Goal: Information Seeking & Learning: Learn about a topic

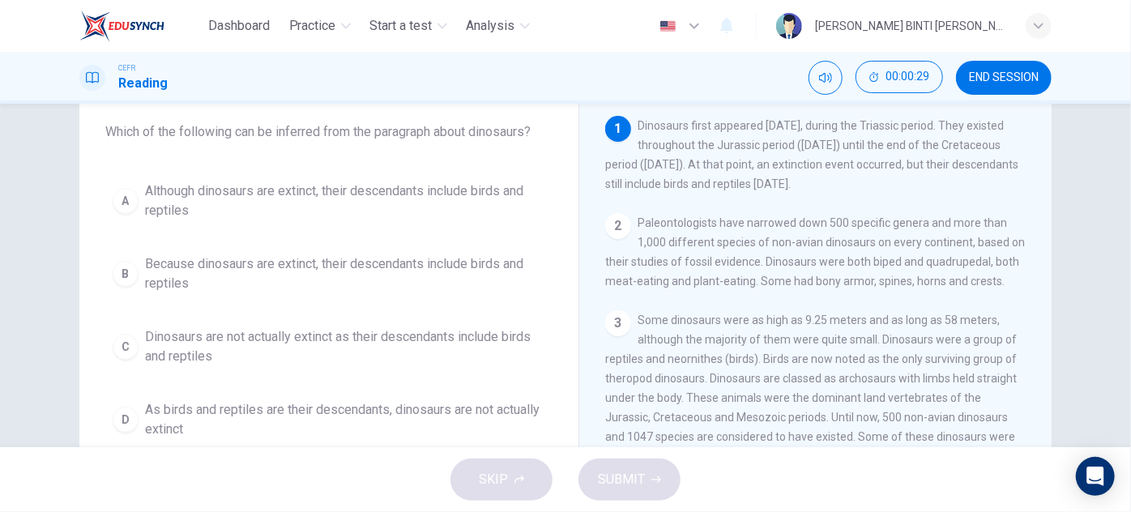
scroll to position [91, 0]
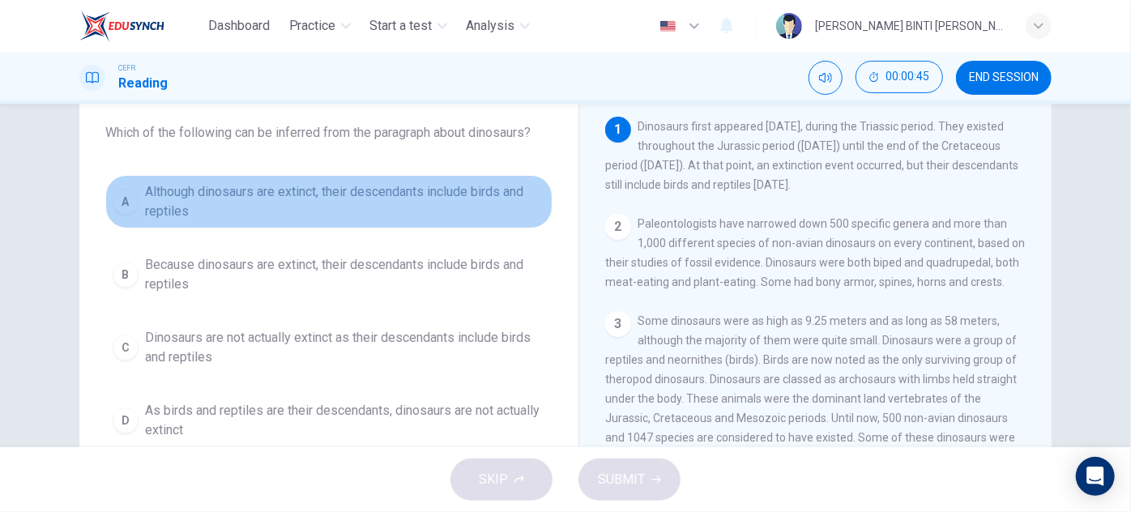
click at [479, 199] on span "Although dinosaurs are extinct, their descendants include birds and reptiles" at bounding box center [345, 201] width 400 height 39
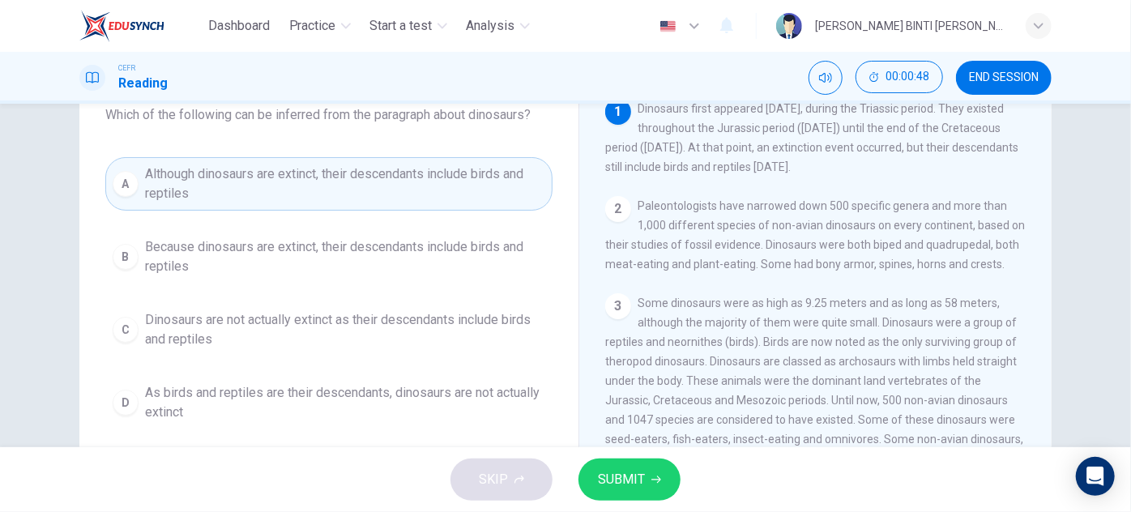
scroll to position [102, 0]
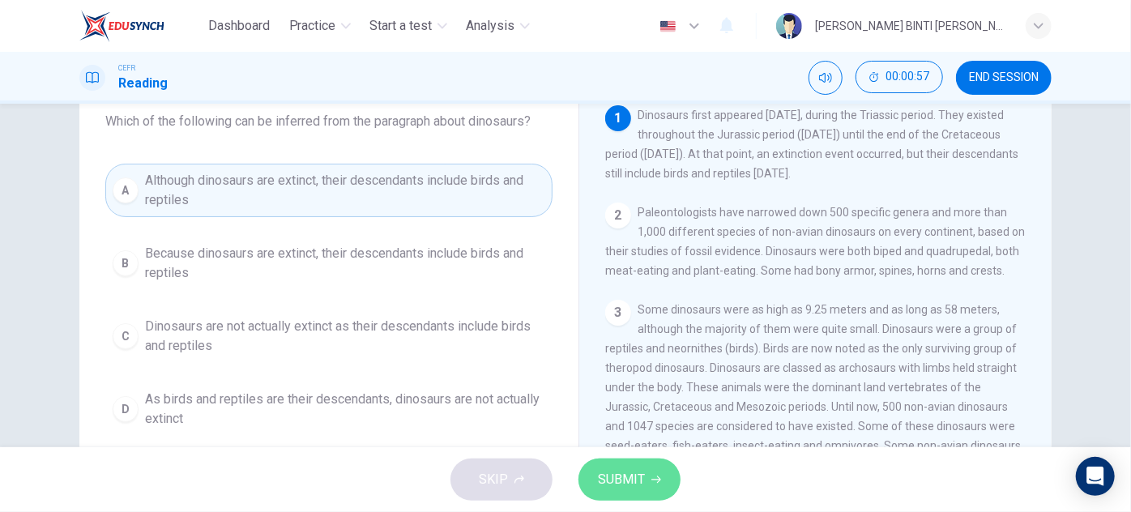
click at [633, 469] on span "SUBMIT" at bounding box center [621, 479] width 47 height 23
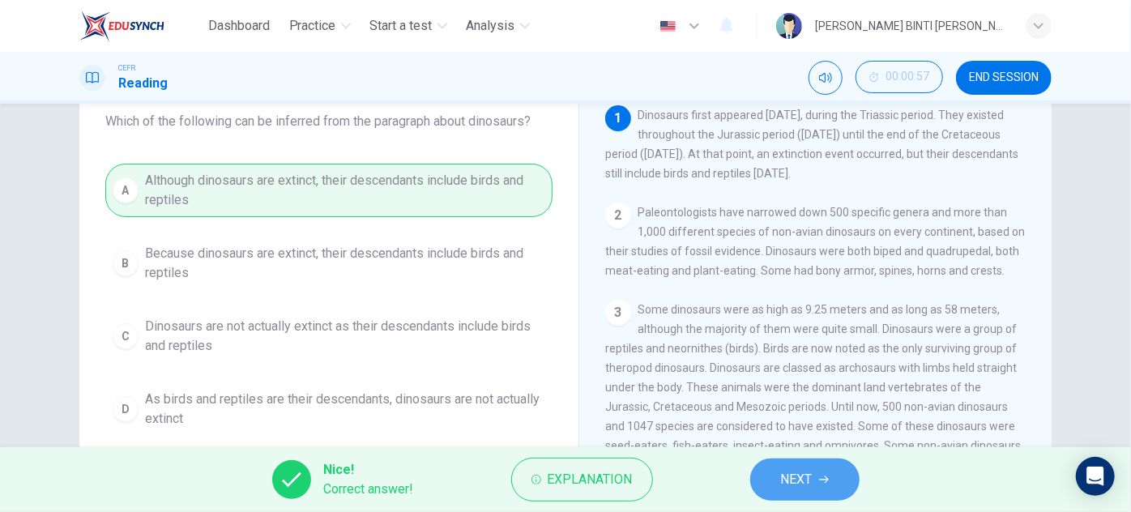
click at [831, 488] on button "NEXT" at bounding box center [804, 479] width 109 height 42
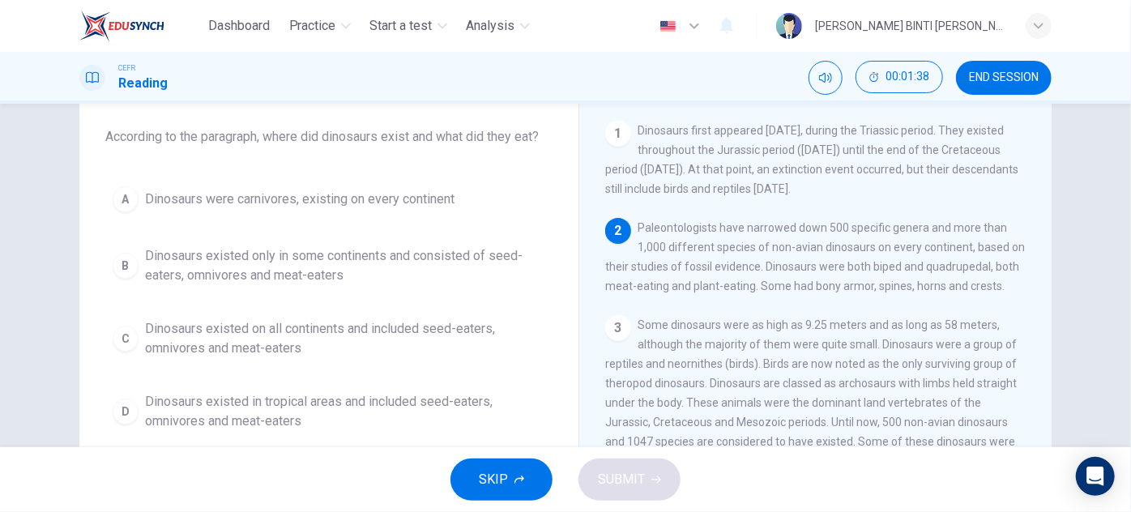
scroll to position [108, 0]
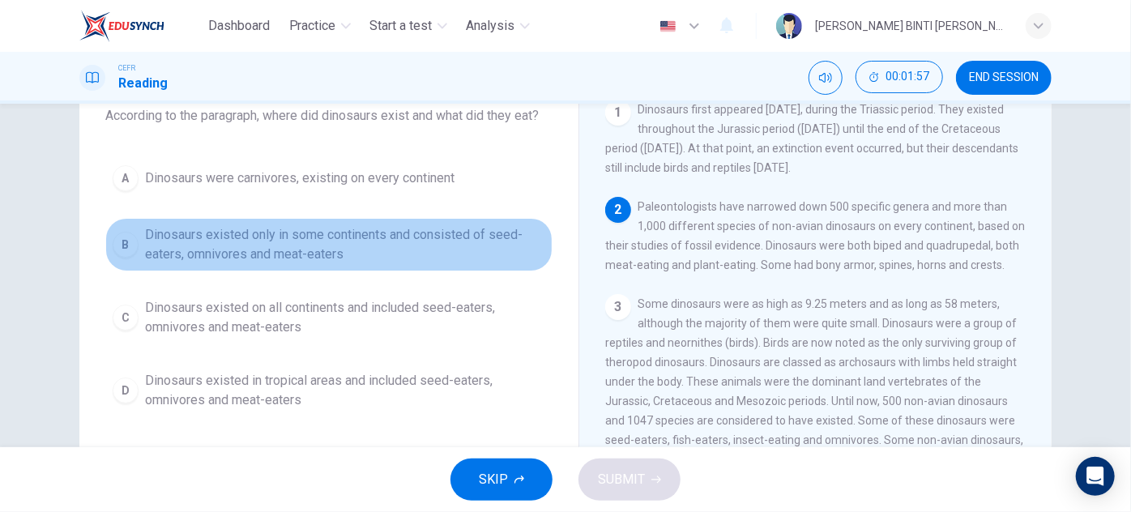
click at [494, 245] on span "Dinosaurs existed only in some continents and consisted of seed-eaters, omnivor…" at bounding box center [345, 244] width 400 height 39
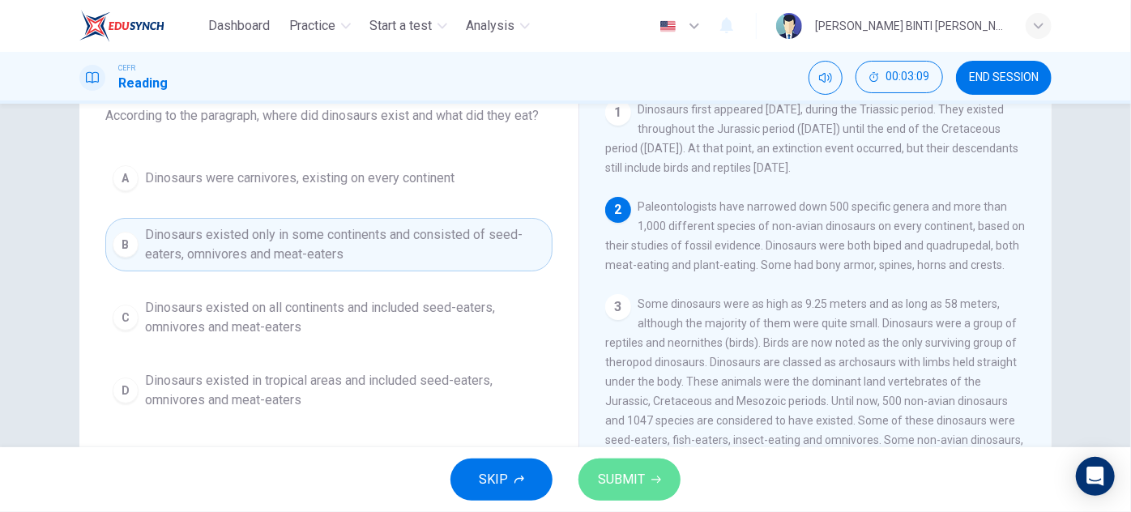
click at [609, 478] on span "SUBMIT" at bounding box center [621, 479] width 47 height 23
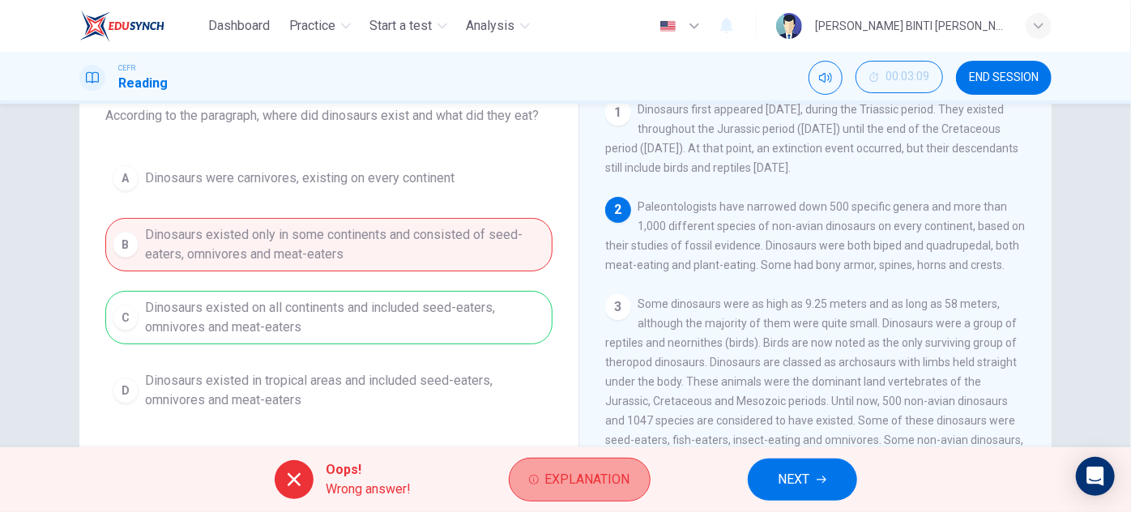
click at [599, 470] on span "Explanation" at bounding box center [587, 479] width 85 height 23
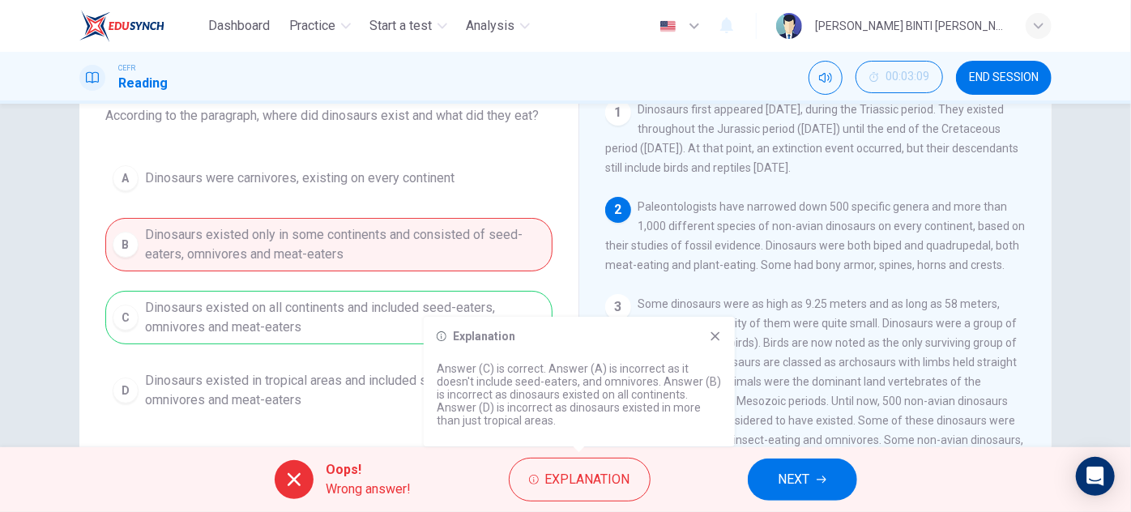
click at [712, 339] on icon at bounding box center [715, 336] width 9 height 9
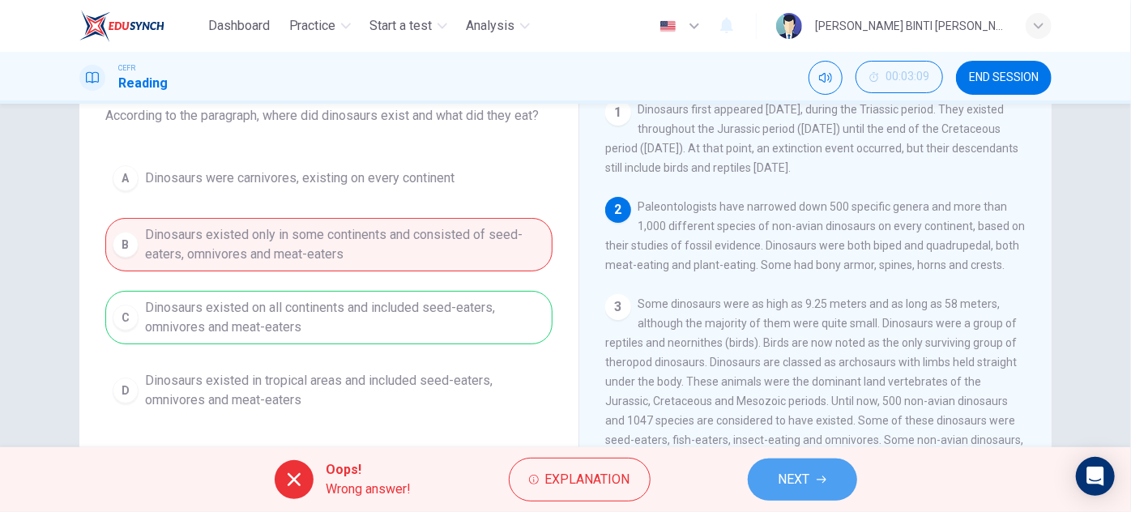
click at [814, 470] on button "NEXT" at bounding box center [802, 479] width 109 height 42
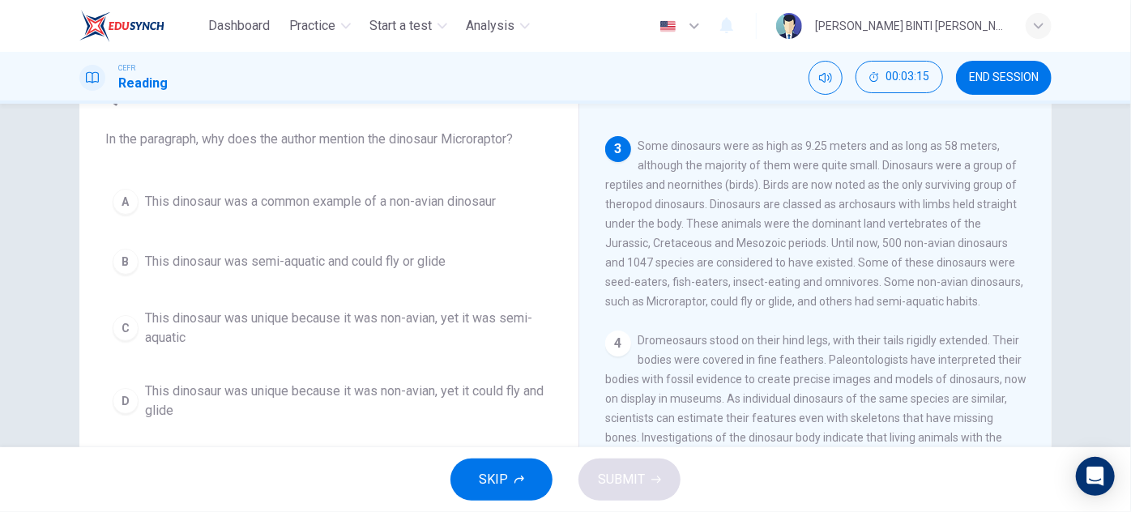
scroll to position [84, 0]
click at [446, 170] on div "Question 3 In the paragraph, why does the author mention the dinosaur Microrapt…" at bounding box center [328, 256] width 473 height 376
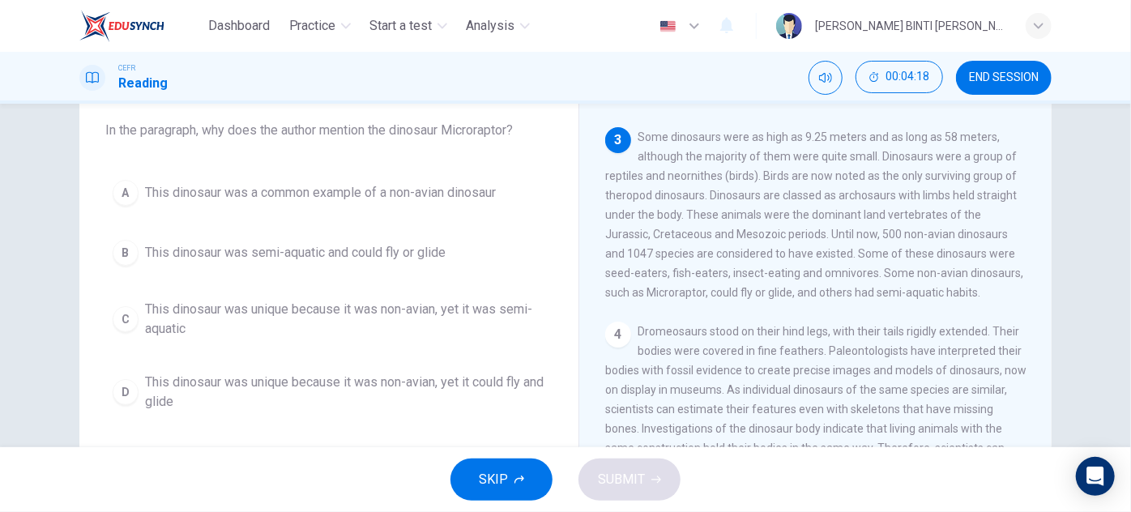
scroll to position [92, 0]
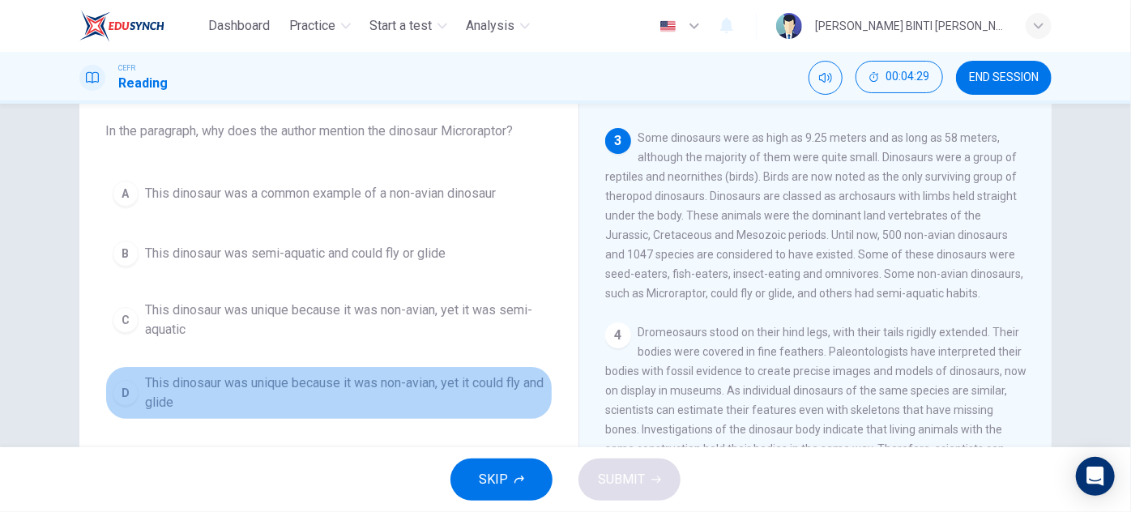
click at [475, 369] on button "D This dinosaur was unique because it was non-avian, yet it could fly and glide" at bounding box center [328, 392] width 447 height 53
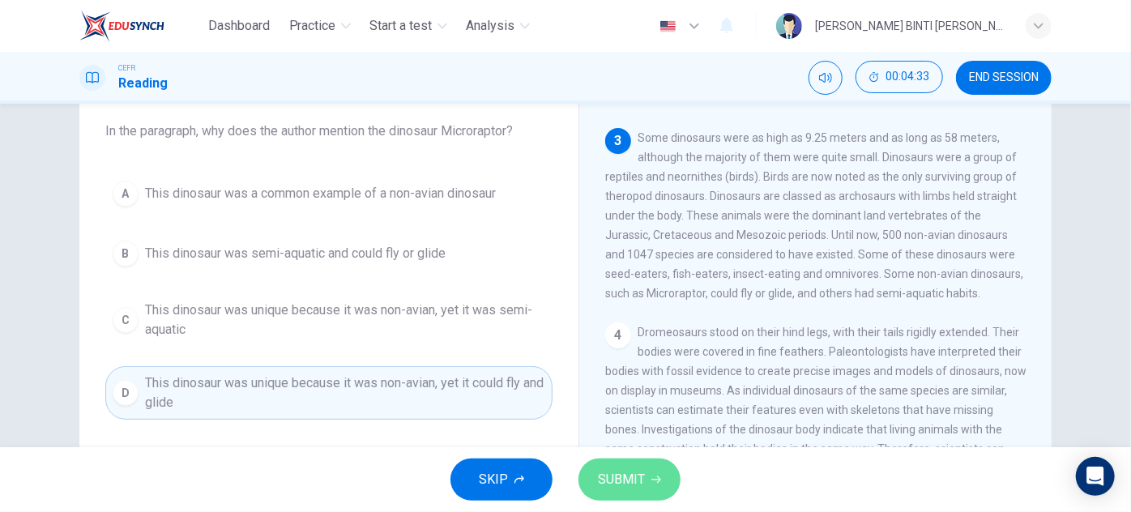
click at [639, 483] on span "SUBMIT" at bounding box center [621, 479] width 47 height 23
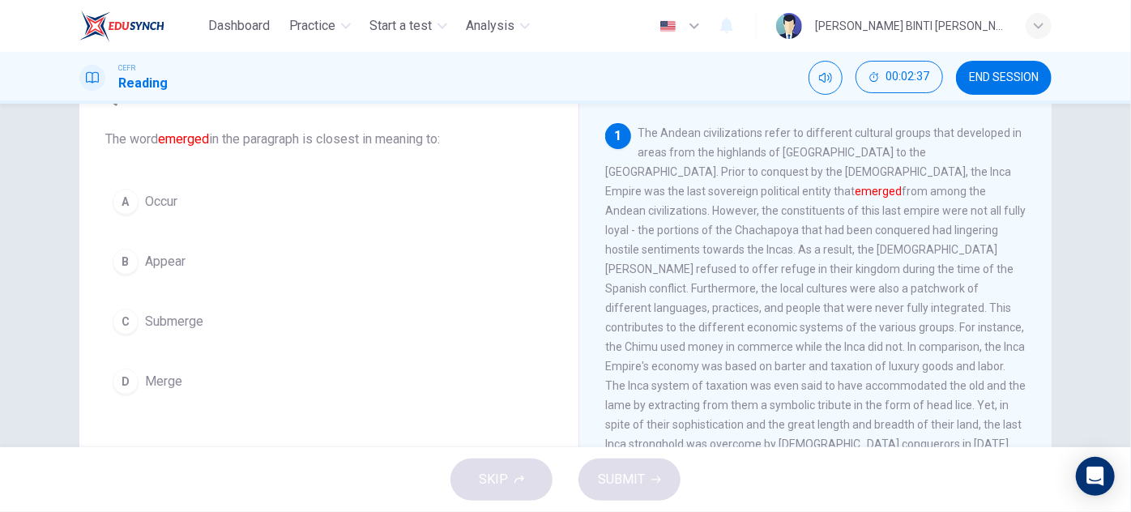
scroll to position [82, 0]
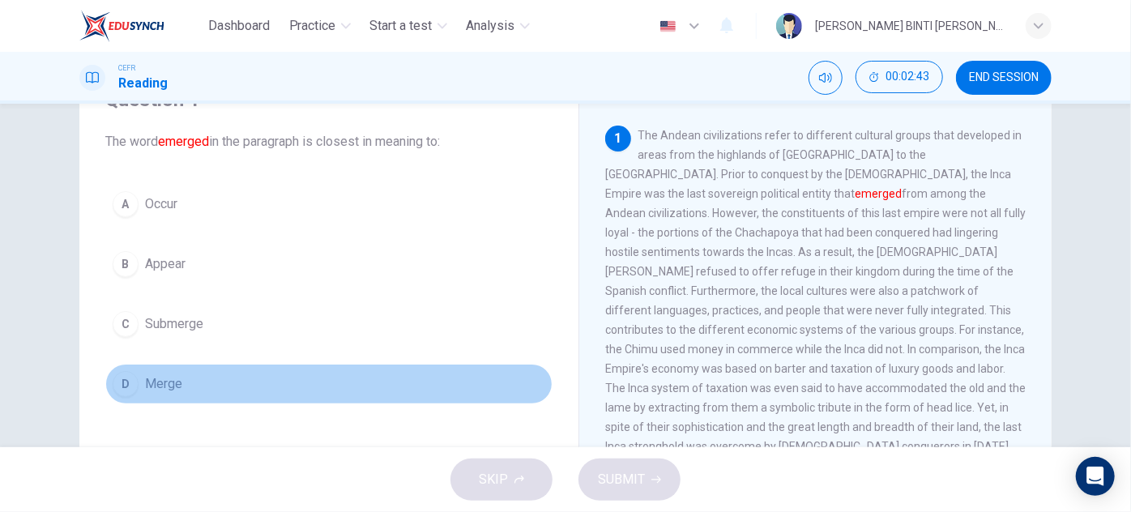
click at [181, 381] on button "D Merge" at bounding box center [328, 384] width 447 height 40
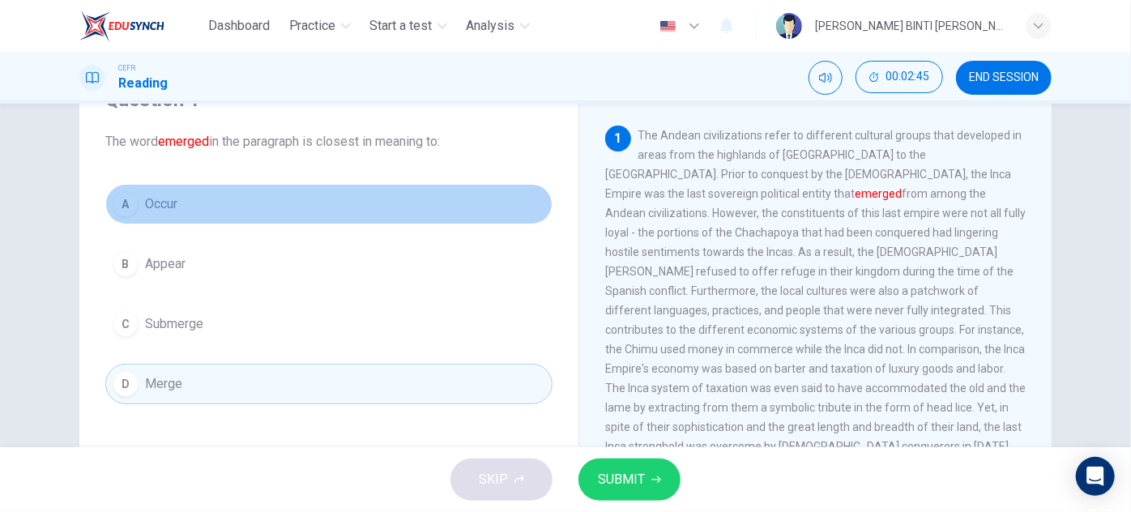
click at [326, 205] on button "A Occur" at bounding box center [328, 204] width 447 height 40
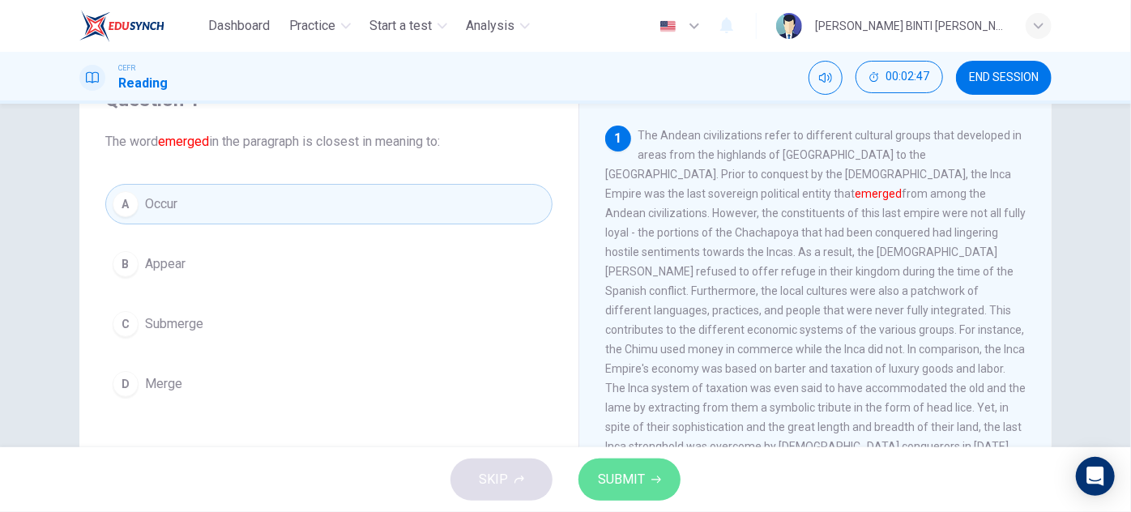
click at [637, 494] on button "SUBMIT" at bounding box center [629, 479] width 102 height 42
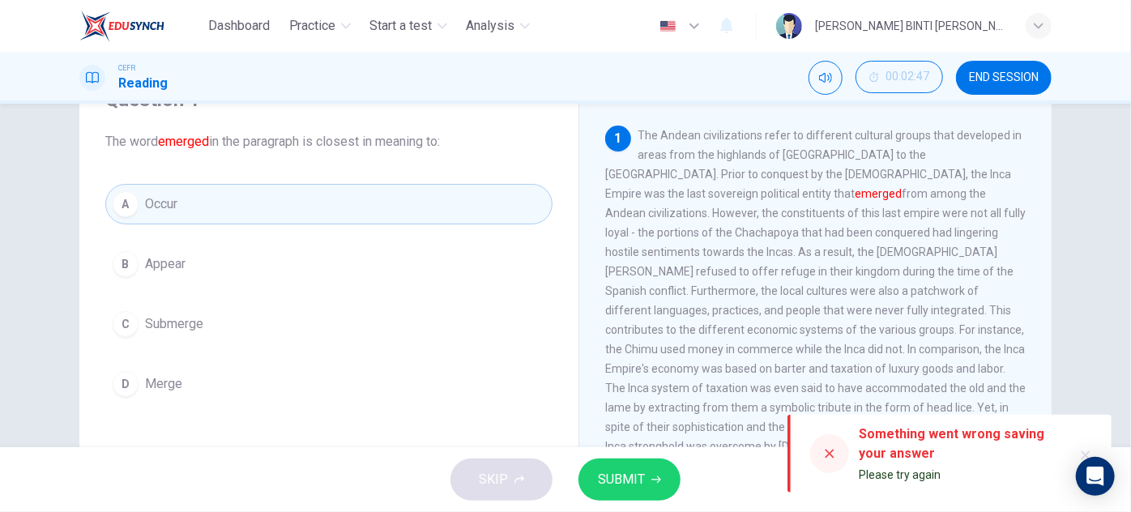
click at [831, 441] on div at bounding box center [829, 453] width 39 height 39
click at [834, 458] on icon at bounding box center [829, 453] width 13 height 13
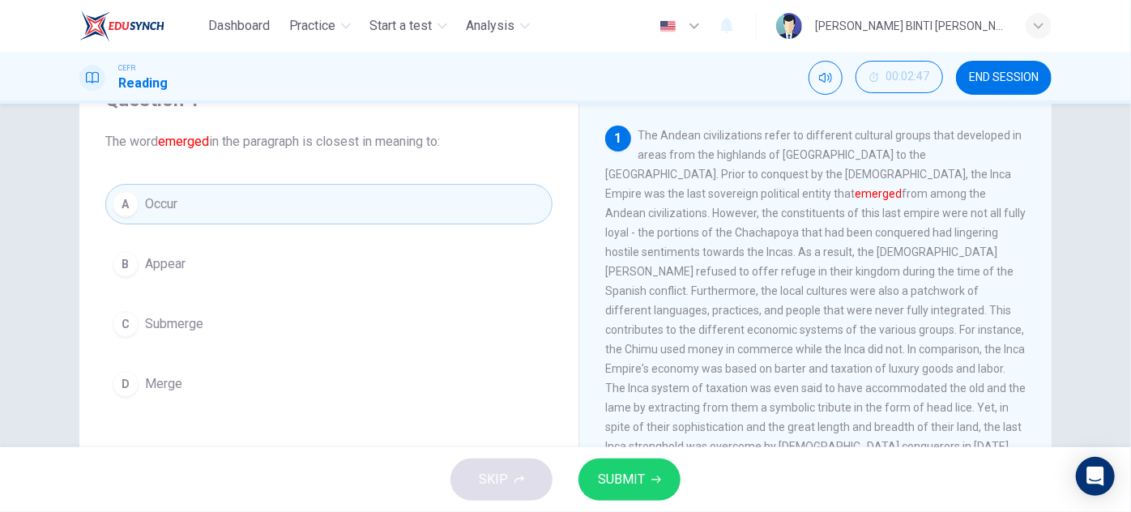
click at [1096, 108] on div "Question 1 The word emerged in the paragraph is closest in meaning to: A Occur …" at bounding box center [565, 275] width 1131 height 343
click at [617, 476] on span "SUBMIT" at bounding box center [621, 479] width 47 height 23
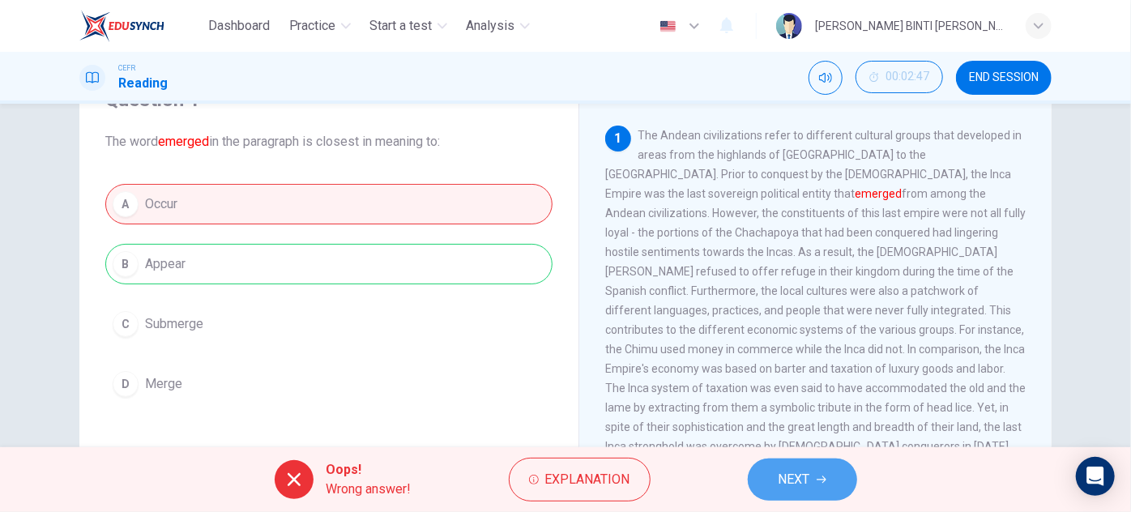
click at [770, 486] on button "NEXT" at bounding box center [802, 479] width 109 height 42
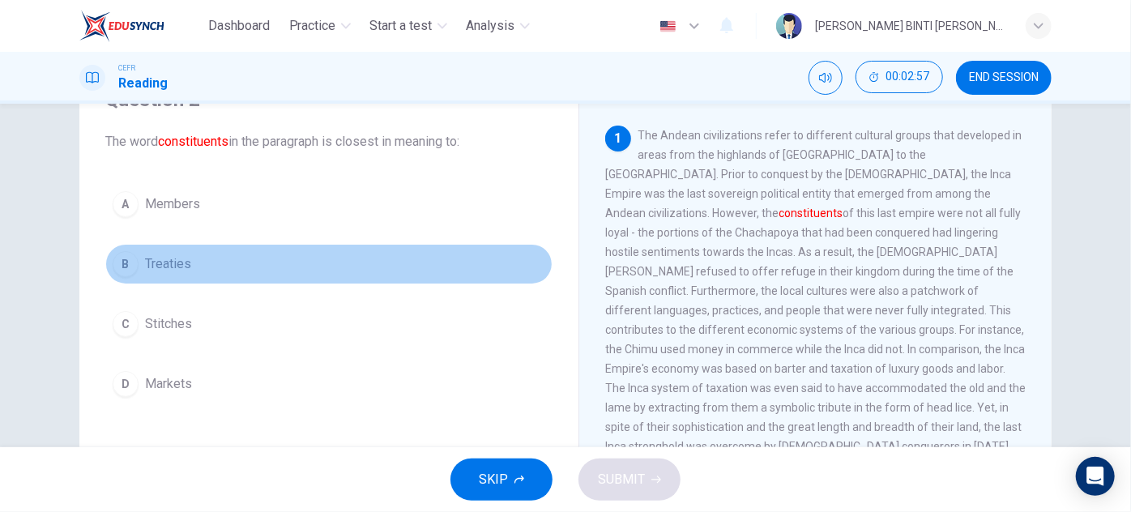
click at [345, 261] on button "B Treaties" at bounding box center [328, 264] width 447 height 40
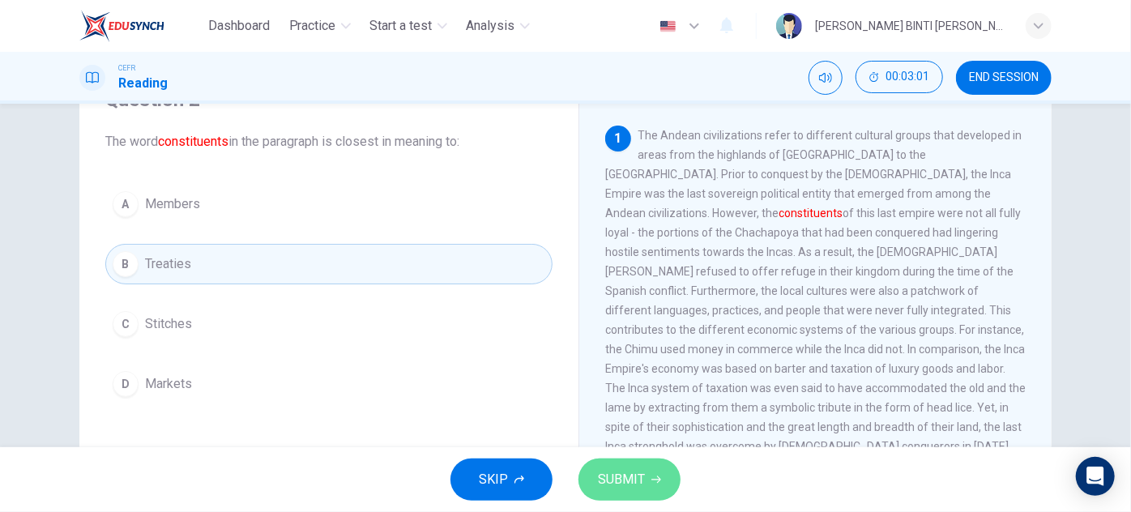
click at [616, 497] on button "SUBMIT" at bounding box center [629, 479] width 102 height 42
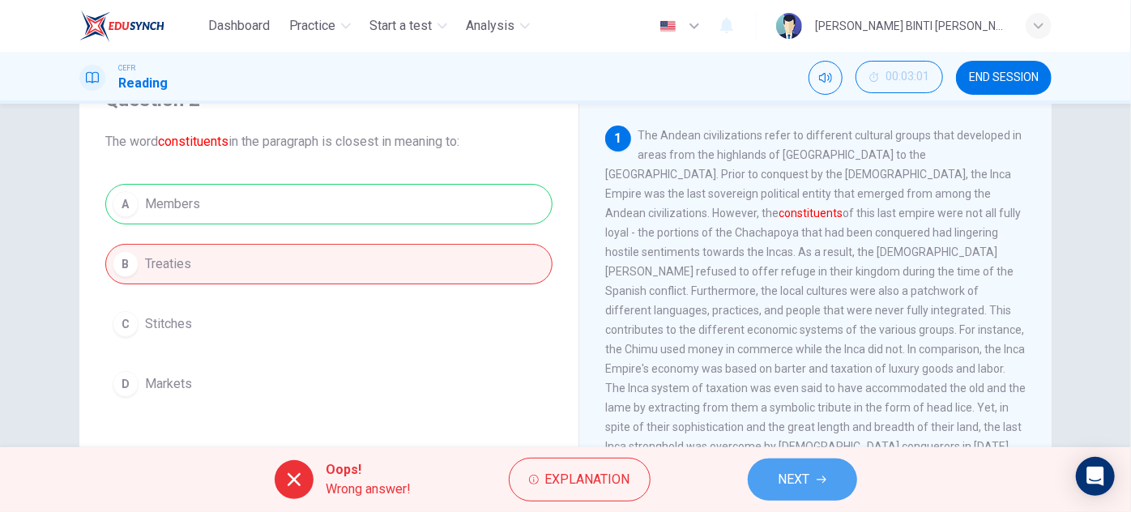
click at [756, 491] on button "NEXT" at bounding box center [802, 479] width 109 height 42
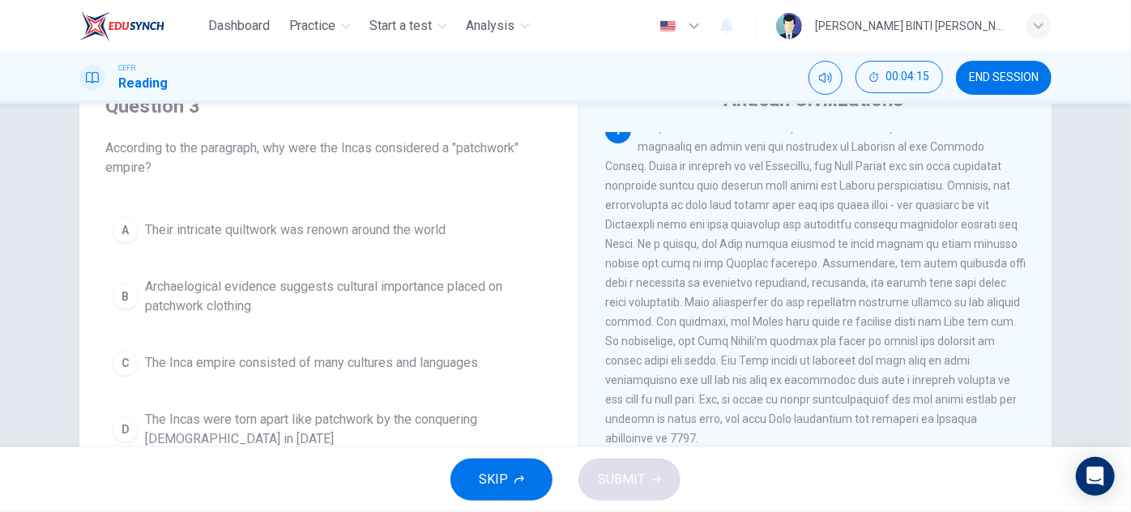
scroll to position [93, 0]
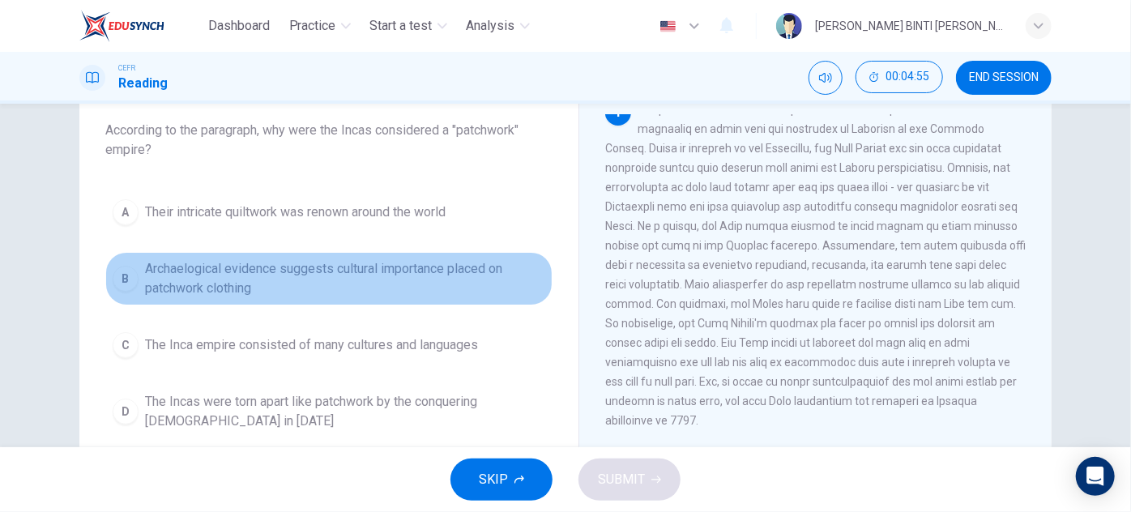
click at [386, 264] on span "Archaelogical evidence suggests cultural importance placed on patchwork clothing" at bounding box center [345, 278] width 400 height 39
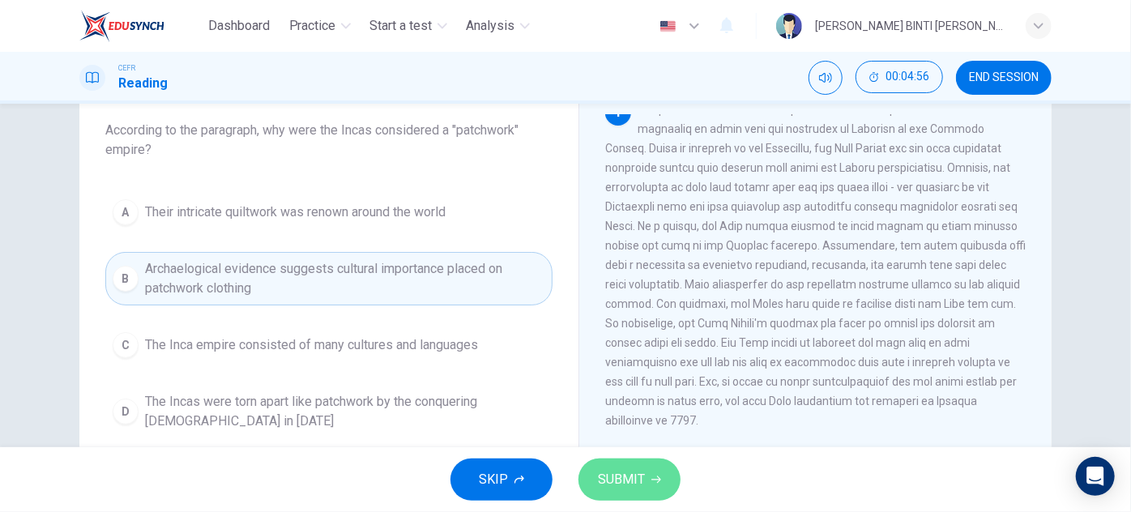
click at [649, 468] on button "SUBMIT" at bounding box center [629, 479] width 102 height 42
